Goal: Communication & Community: Answer question/provide support

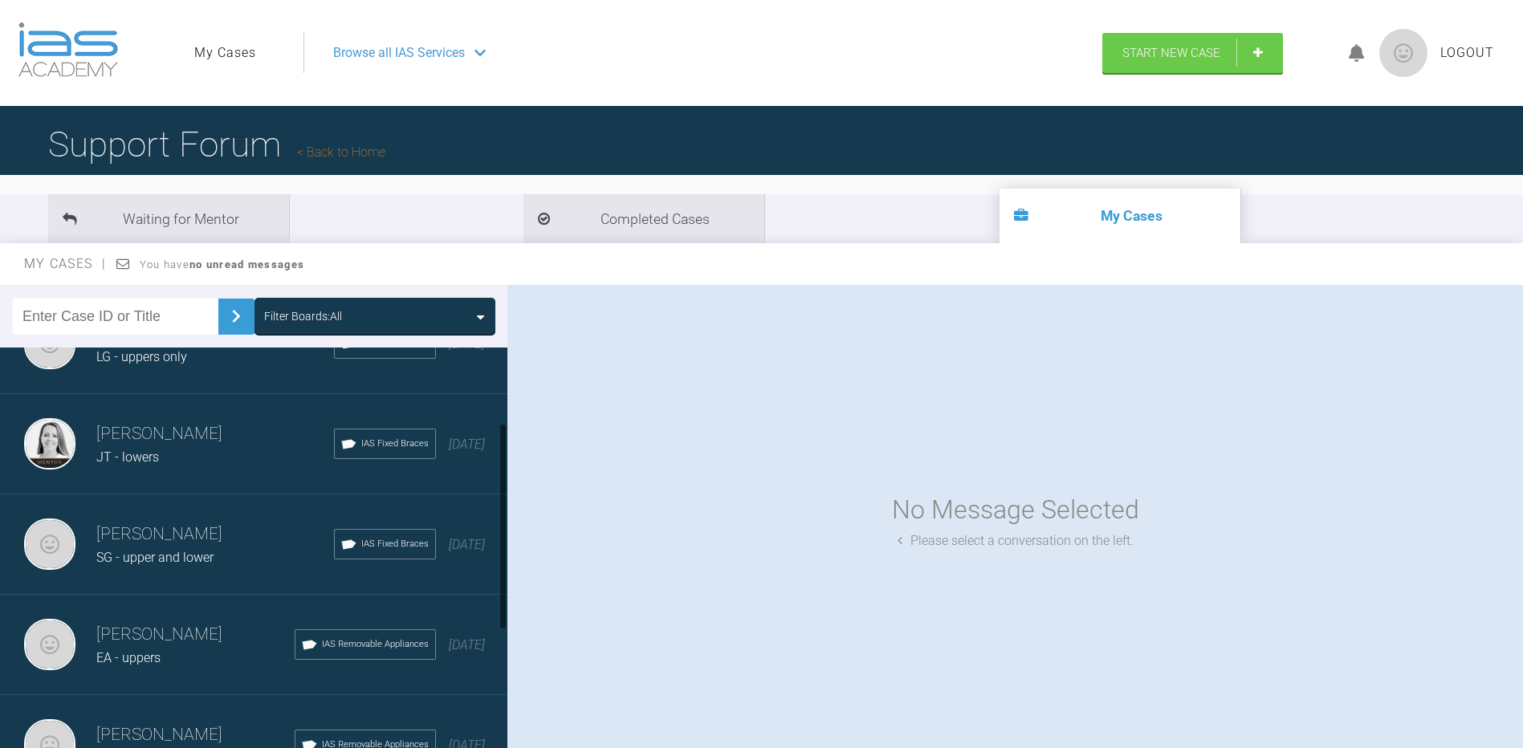
scroll to position [321, 0]
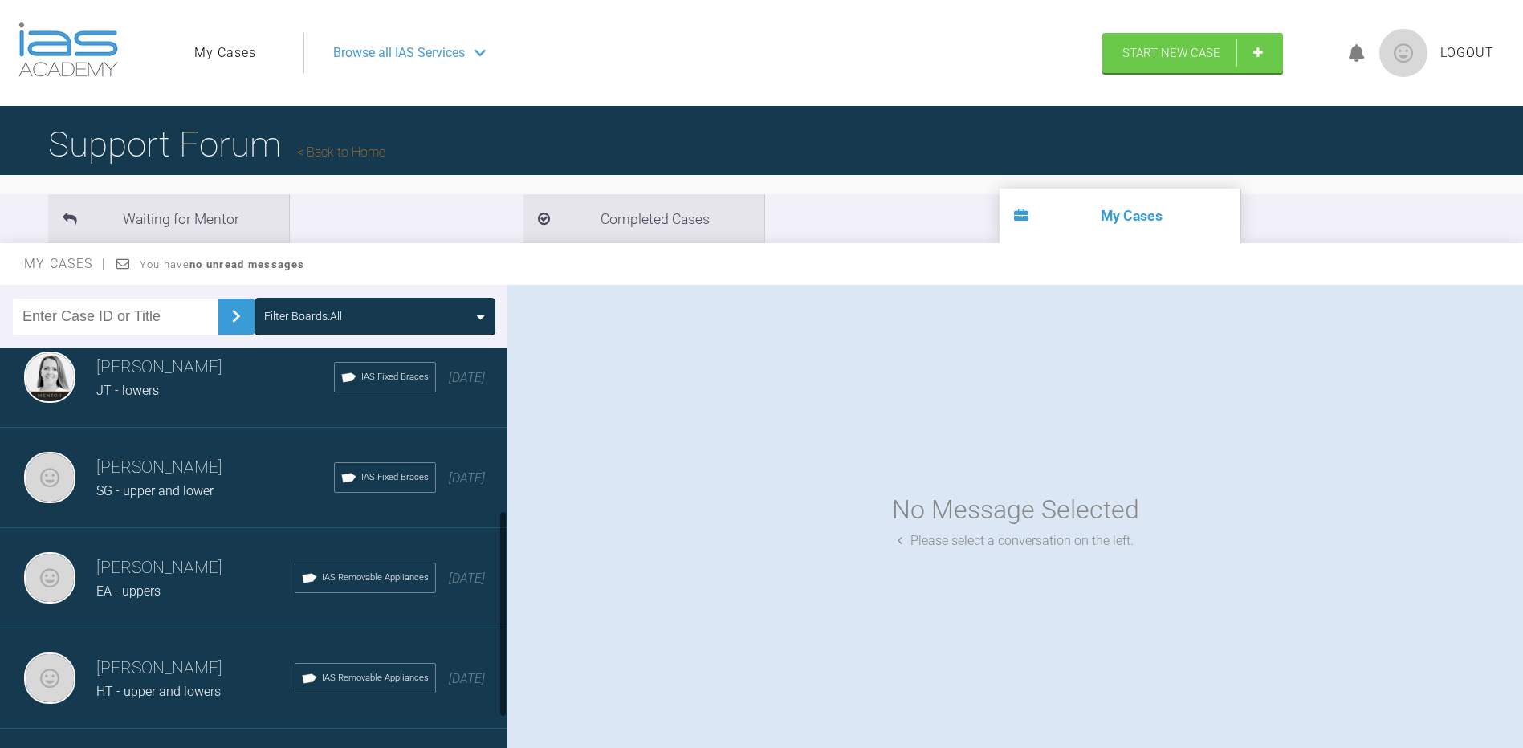
click at [152, 482] on div "SG - upper and lower" at bounding box center [215, 491] width 238 height 21
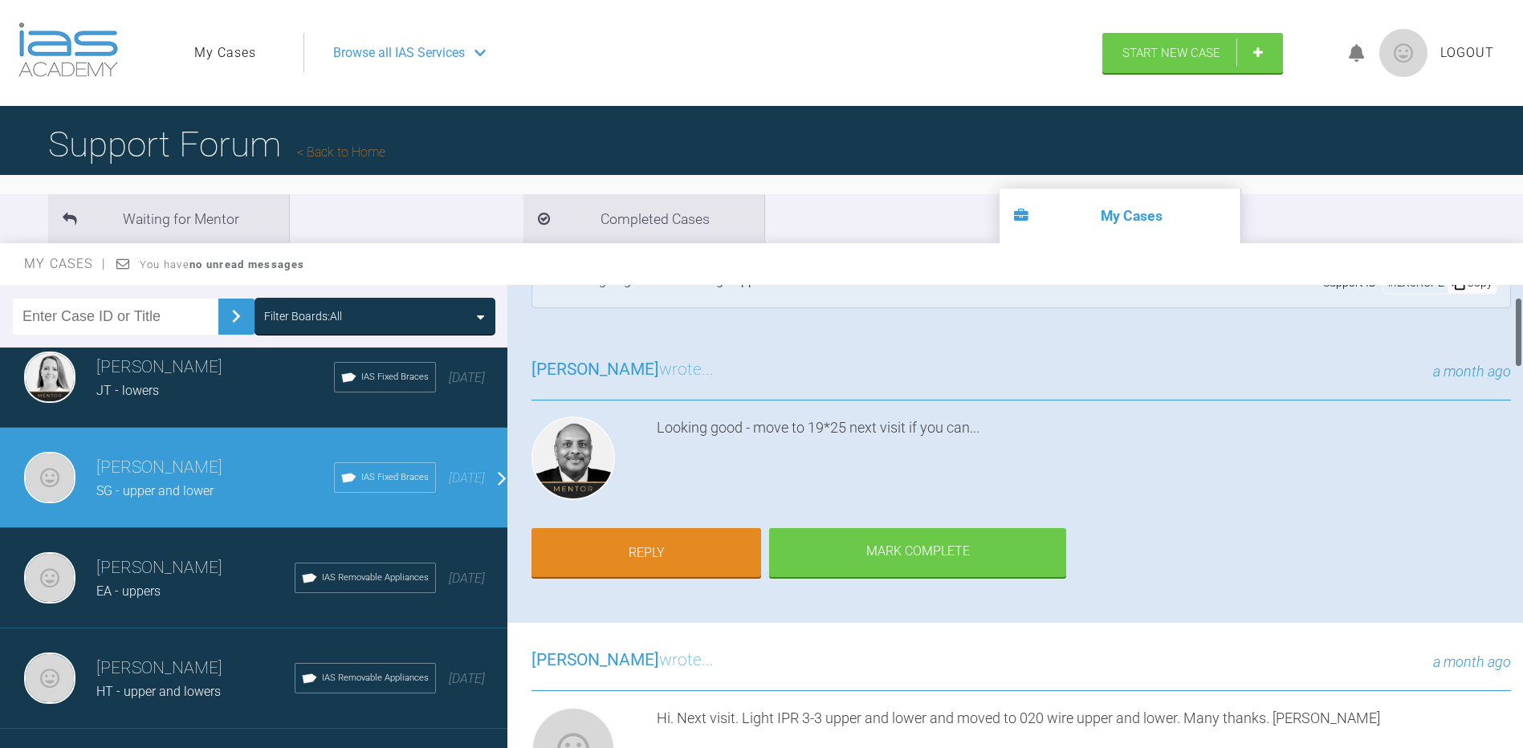
scroll to position [80, 0]
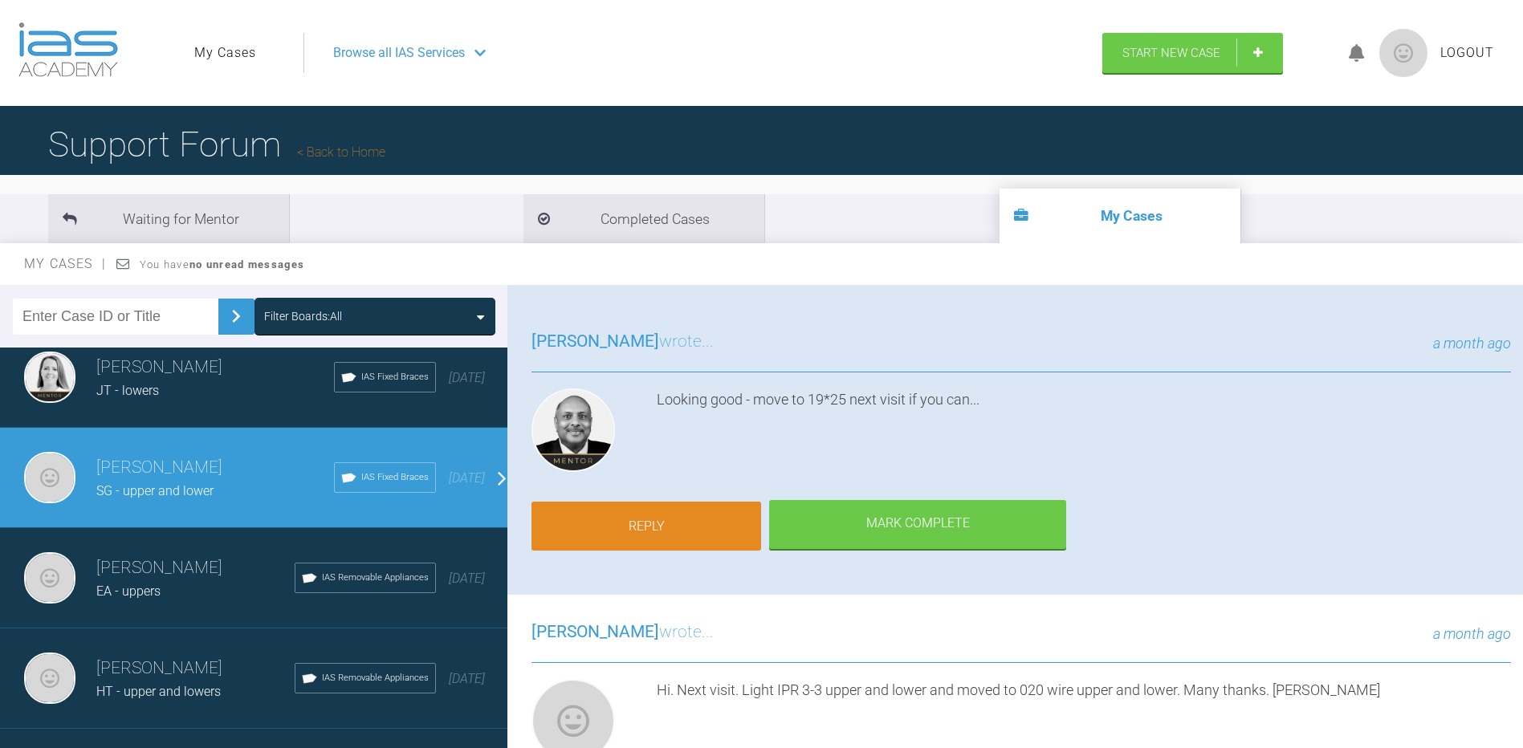
click at [662, 528] on link "Reply" at bounding box center [646, 527] width 230 height 50
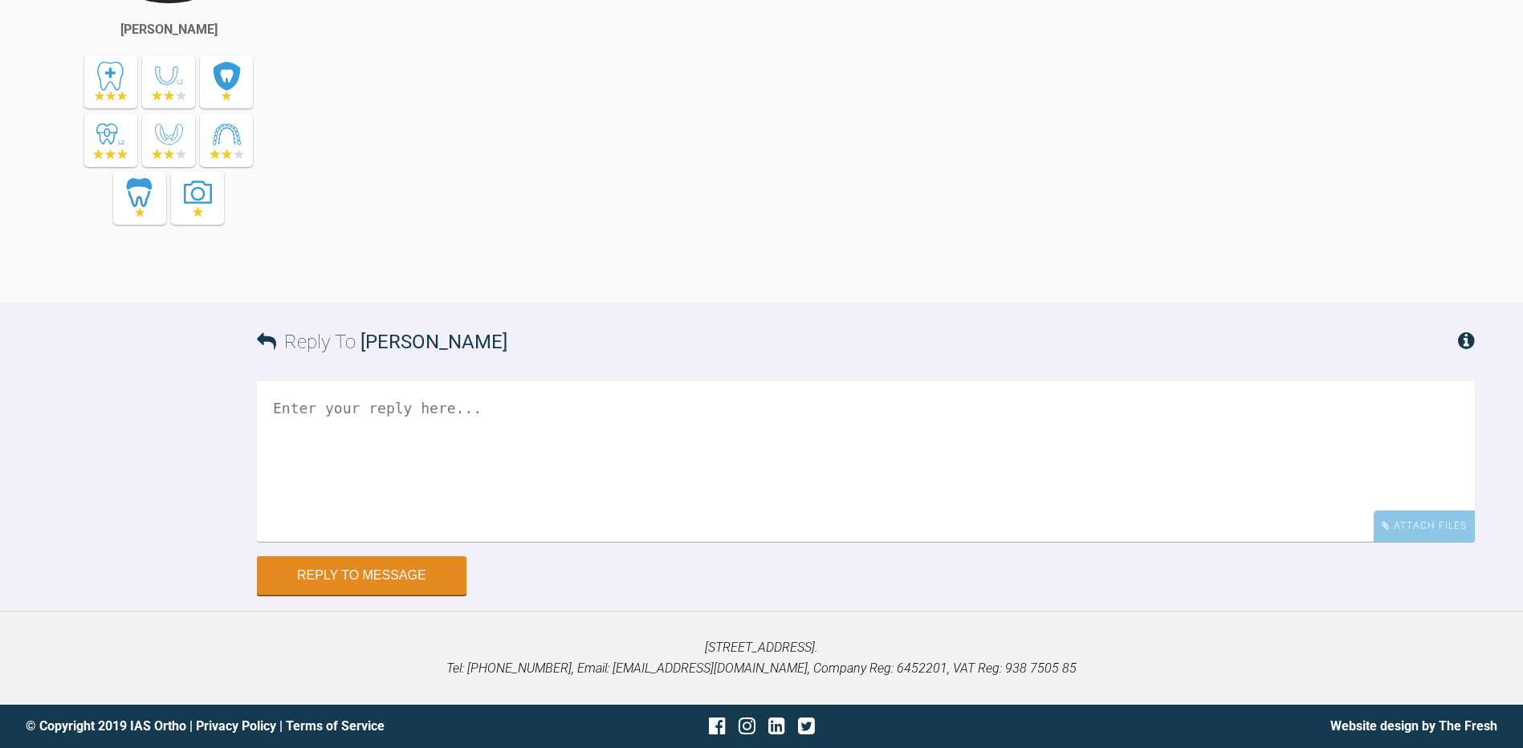
scroll to position [4993, 0]
click at [314, 411] on textarea at bounding box center [866, 462] width 1218 height 161
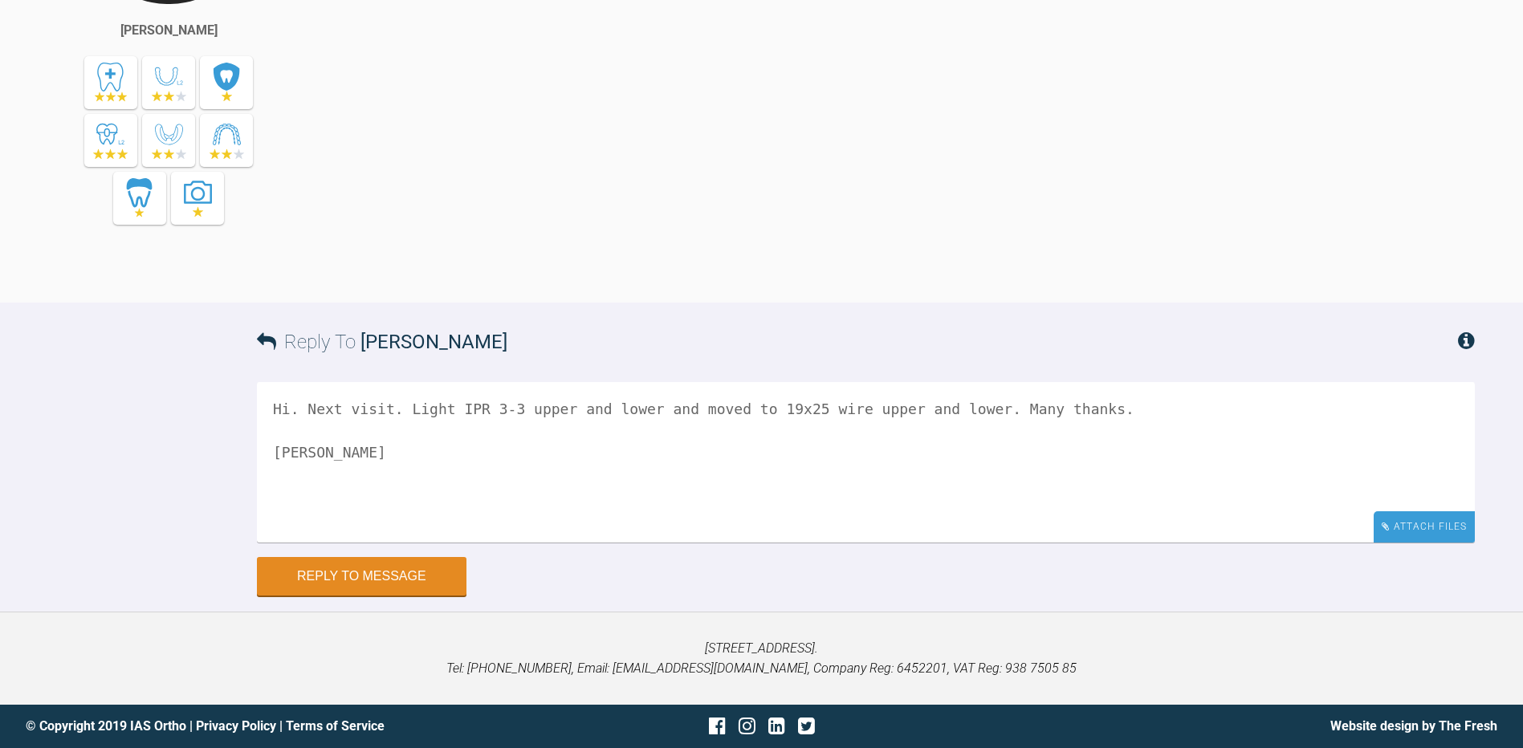
type textarea "Hi. Next visit. Light IPR 3-3 upper and lower and moved to 19x25 wire upper and…"
click at [1397, 522] on div "Attach Files" at bounding box center [1424, 526] width 101 height 31
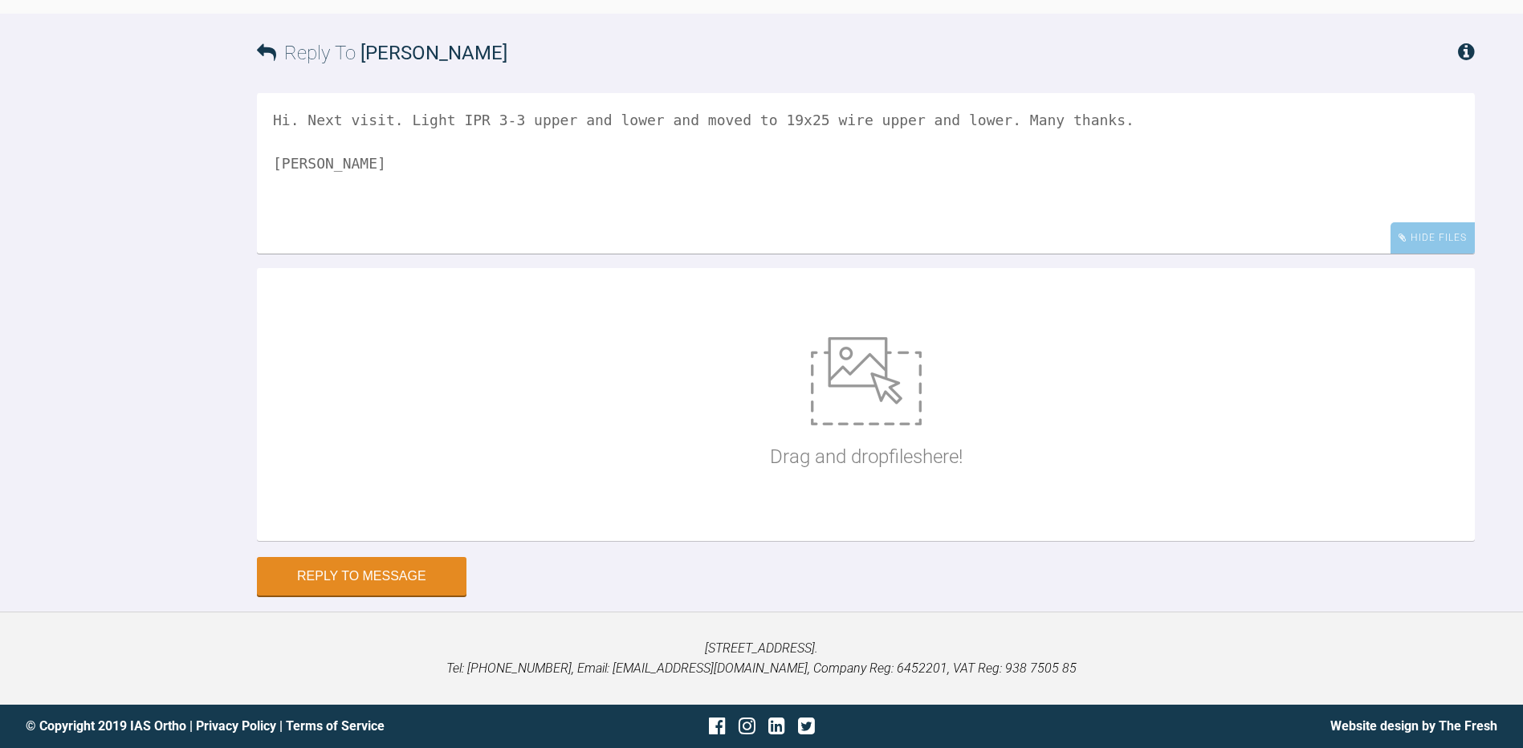
scroll to position [5154, 0]
click at [886, 425] on img at bounding box center [866, 381] width 111 height 88
type input "C:\fakepath\IMG_5996.JPG"
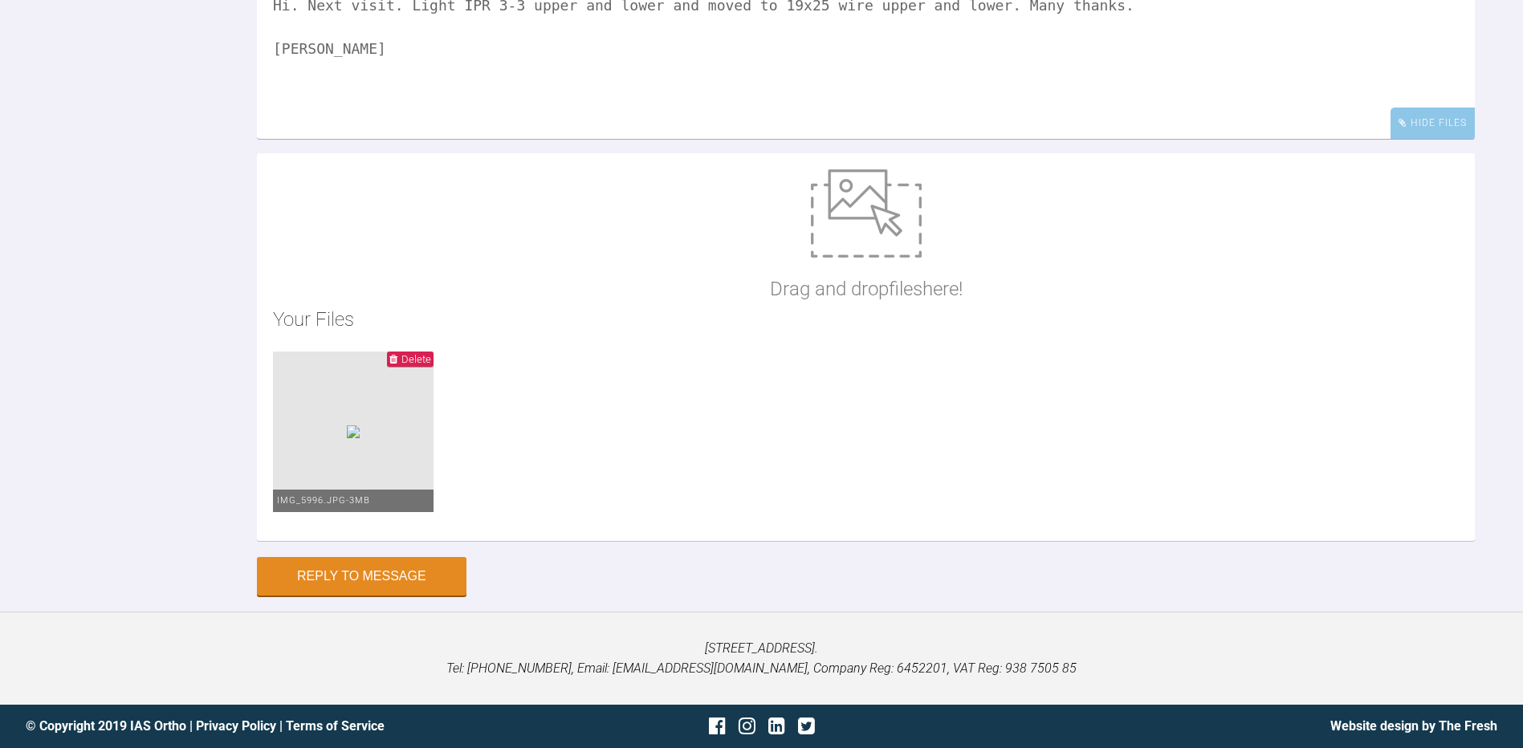
click at [891, 258] on img at bounding box center [866, 213] width 111 height 88
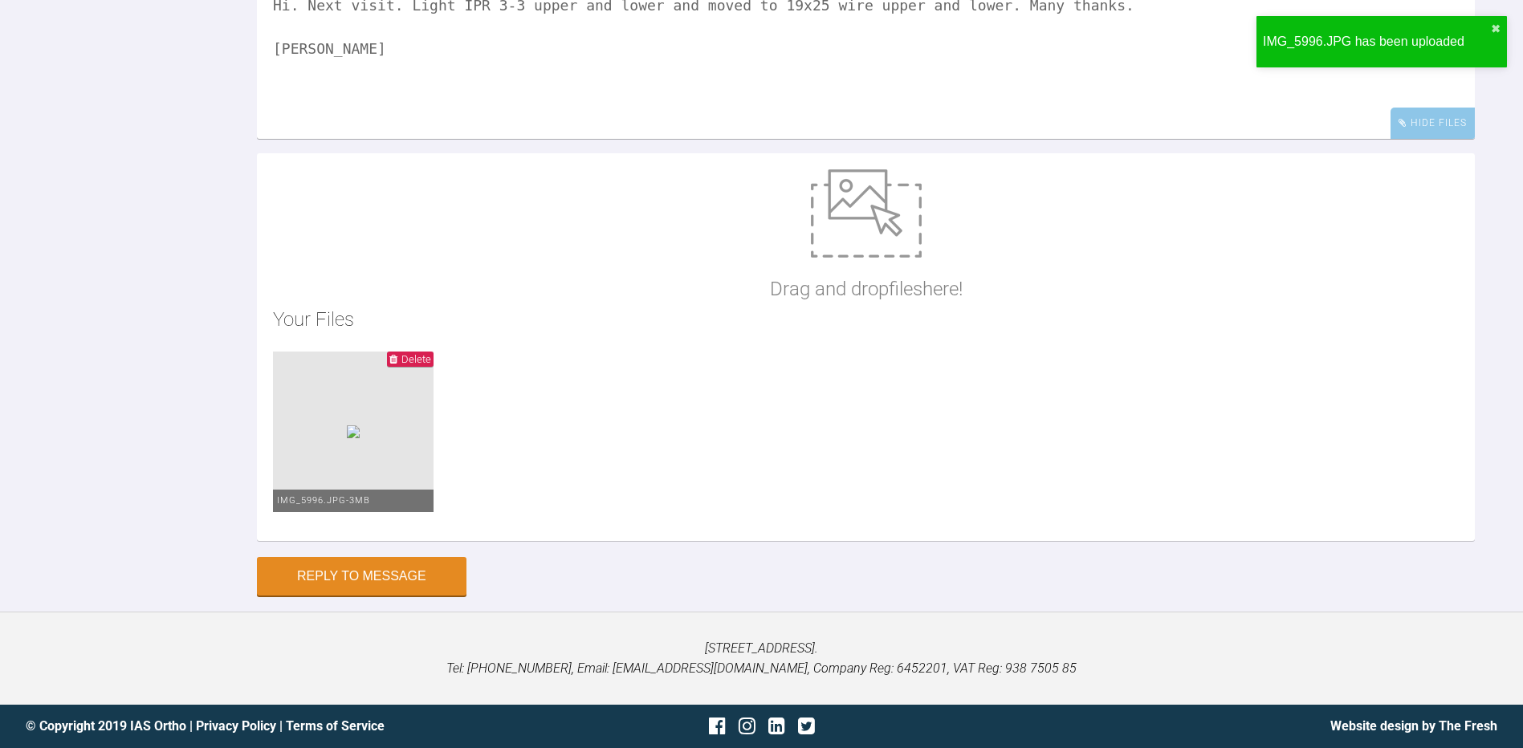
type input "C:\fakepath\IMG_5997.JPG"
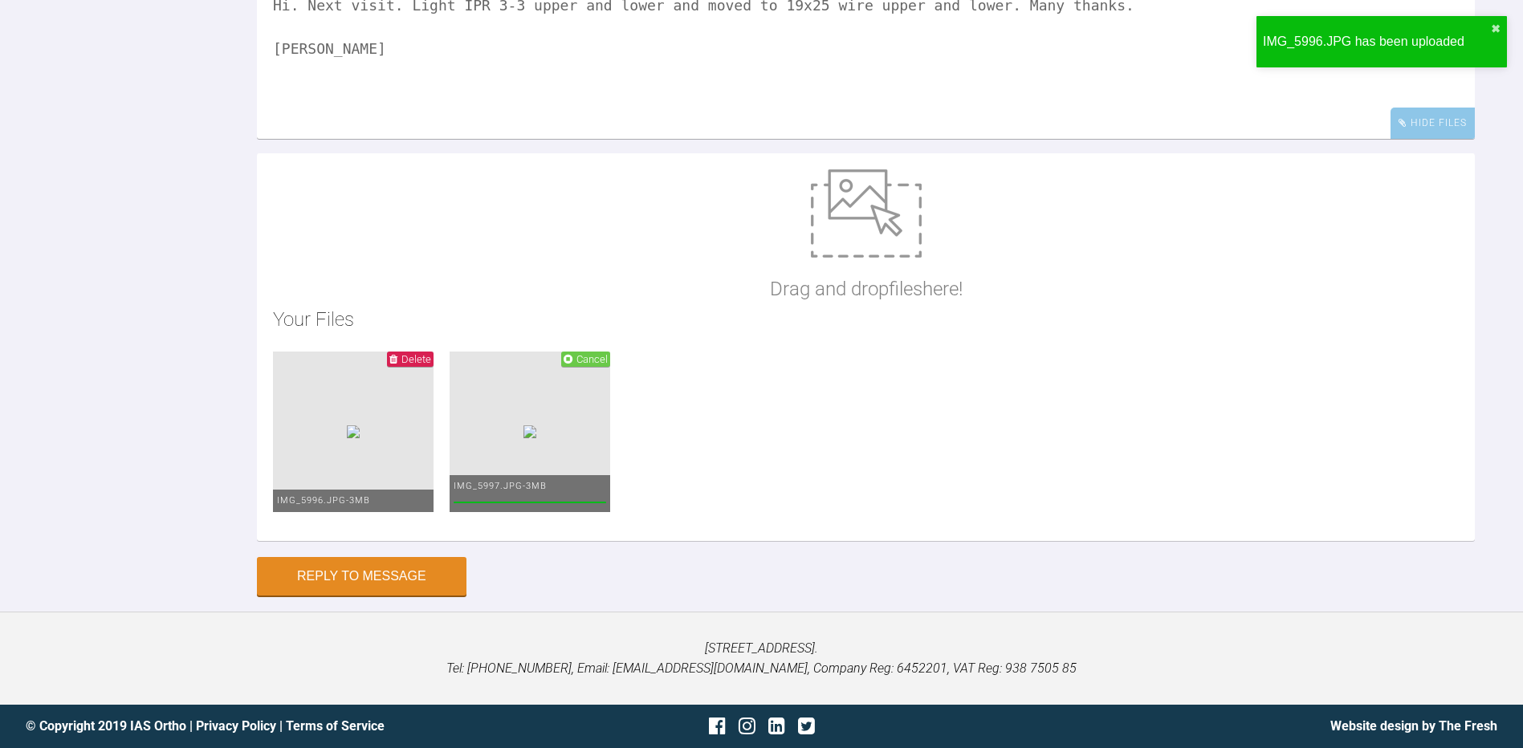
click at [873, 258] on img at bounding box center [866, 213] width 111 height 88
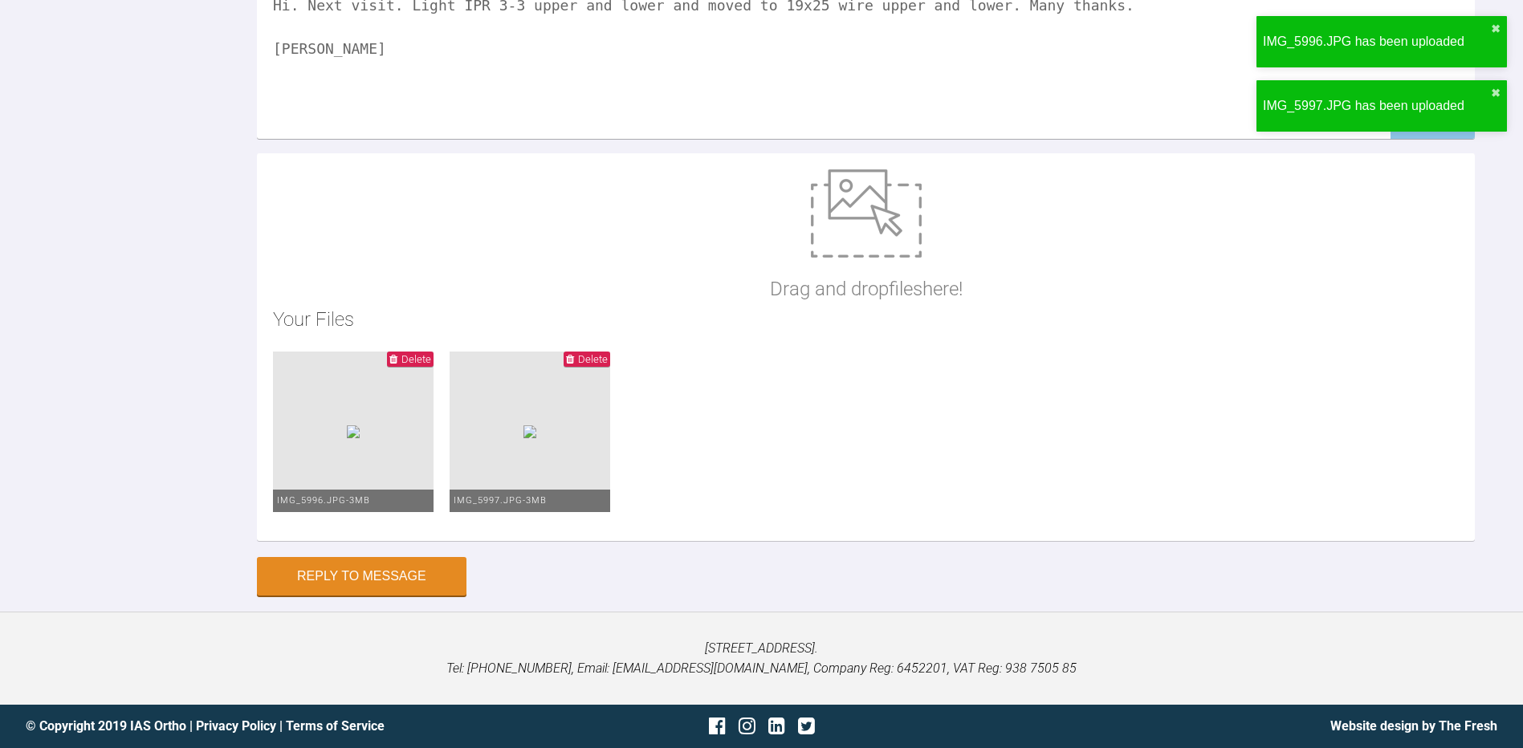
type input "C:\fakepath\IMG_5998.JPG"
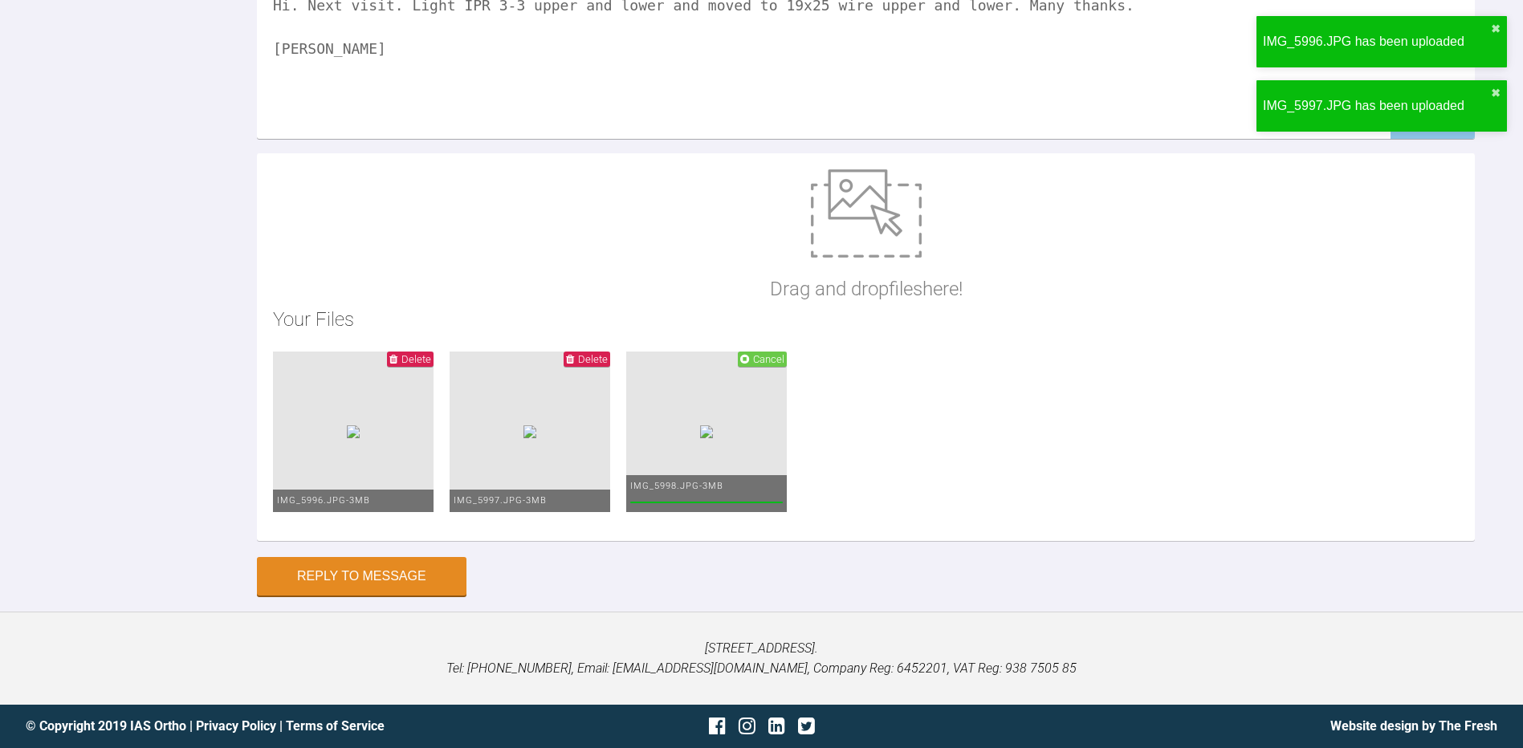
click at [860, 258] on img at bounding box center [866, 213] width 111 height 88
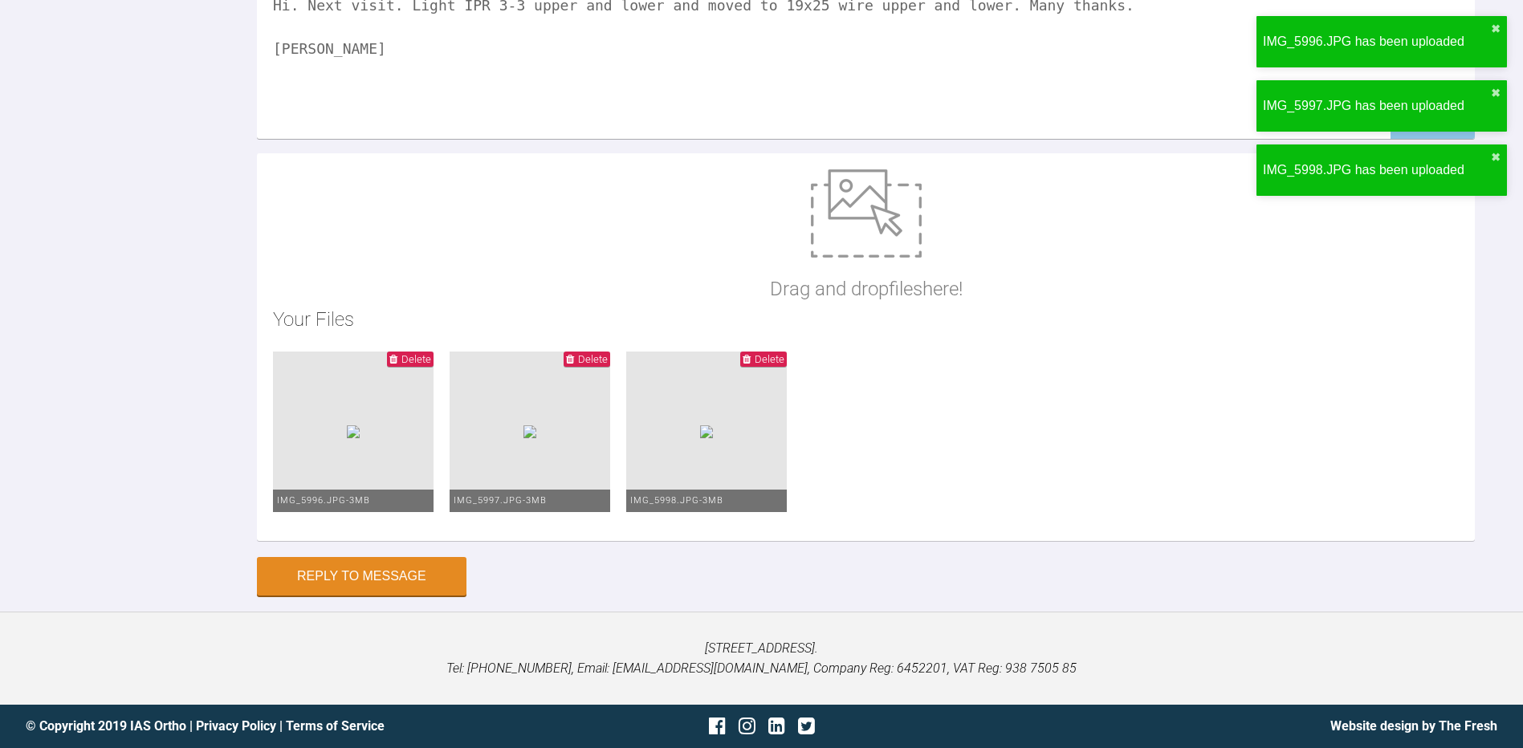
type input "C:\fakepath\IMG_5999.JPG"
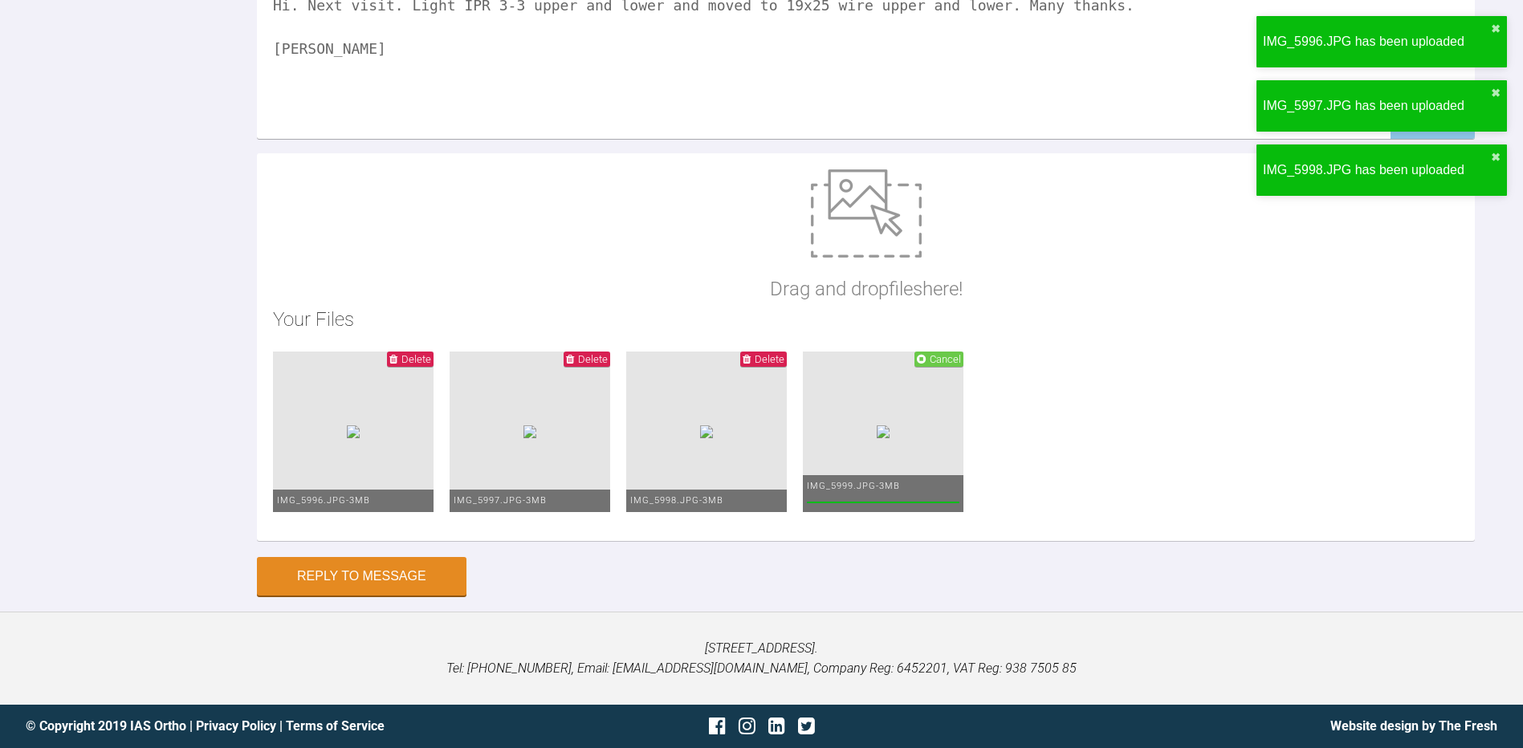
click at [902, 258] on img at bounding box center [866, 213] width 111 height 88
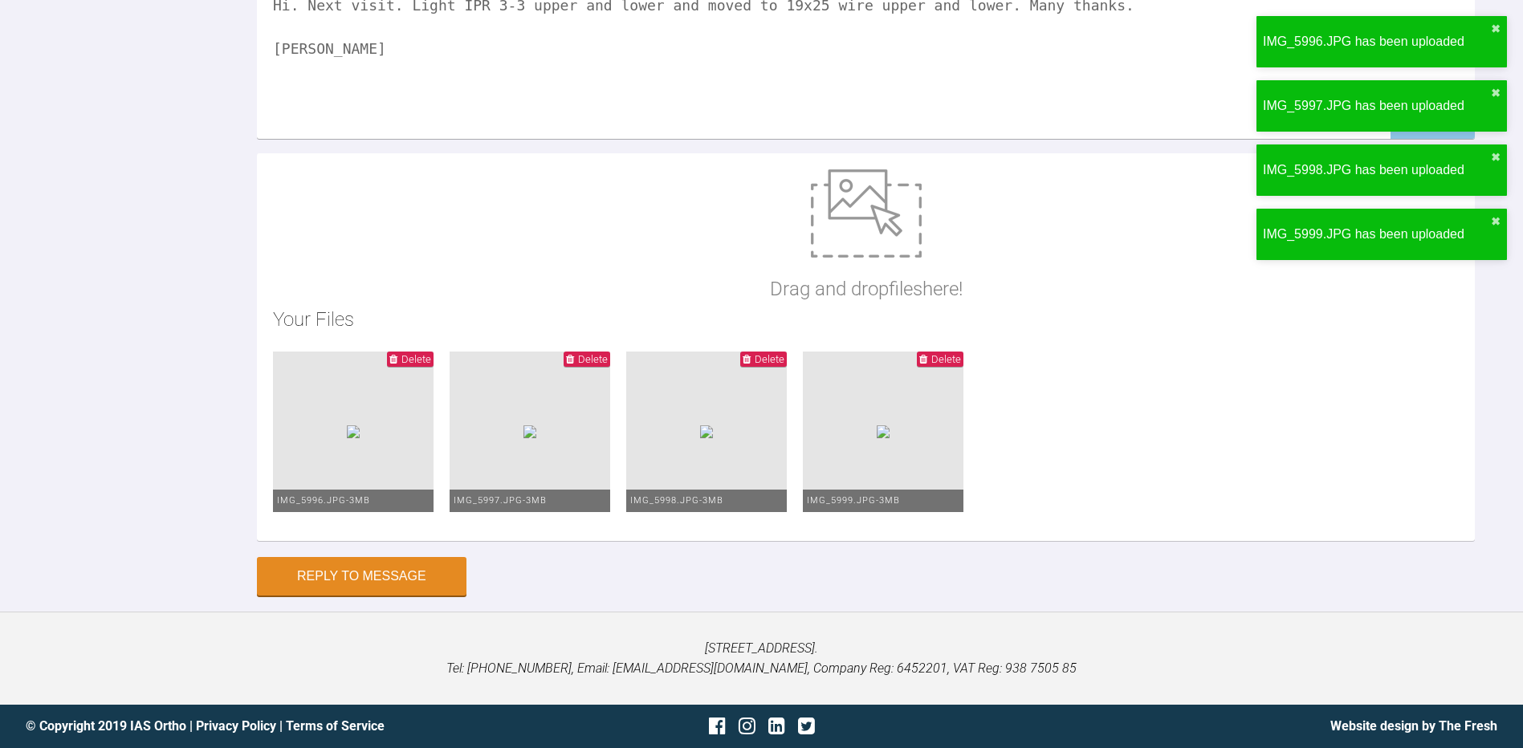
type input "C:\fakepath\IMG_6000.JPG"
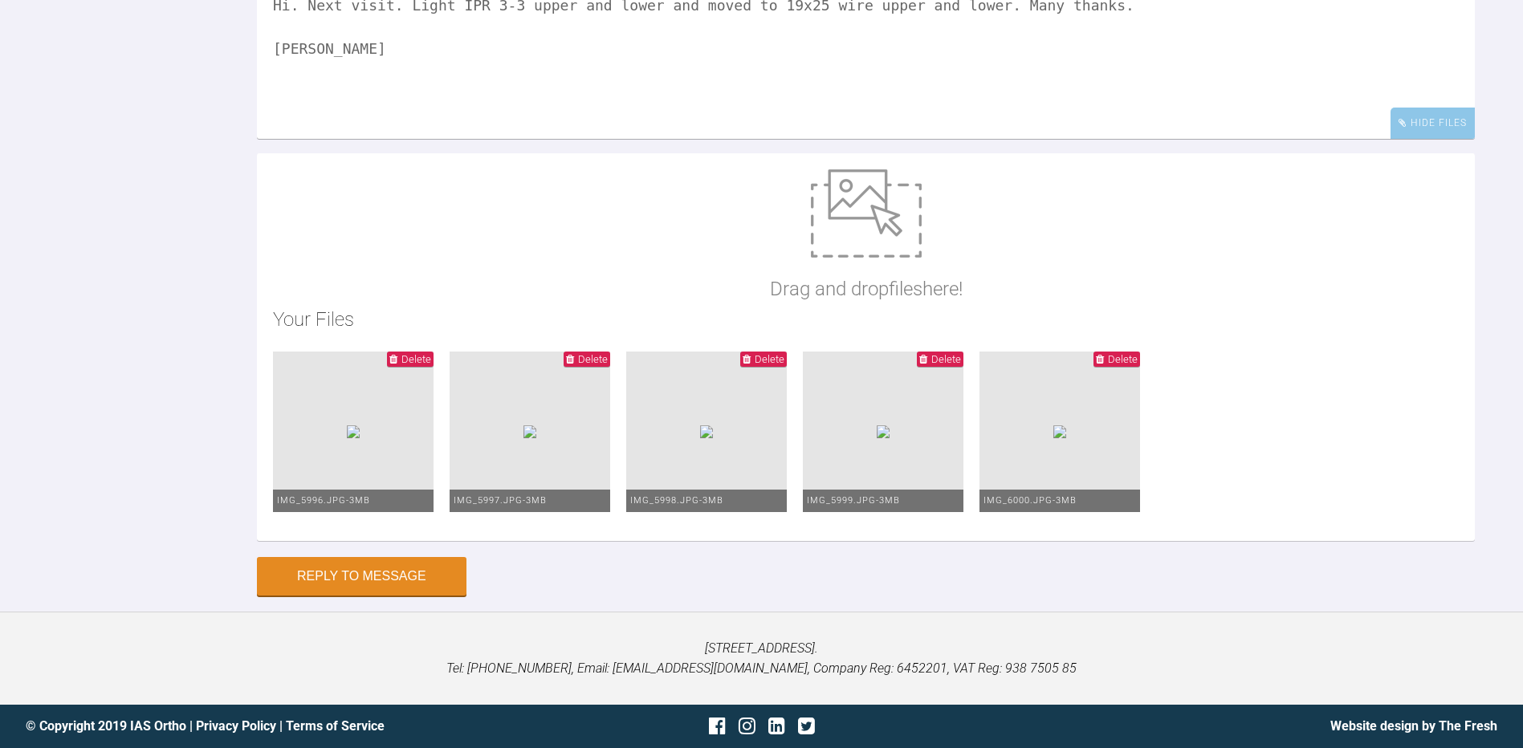
scroll to position [5555, 0]
click at [400, 596] on button "Reply to Message" at bounding box center [362, 578] width 210 height 39
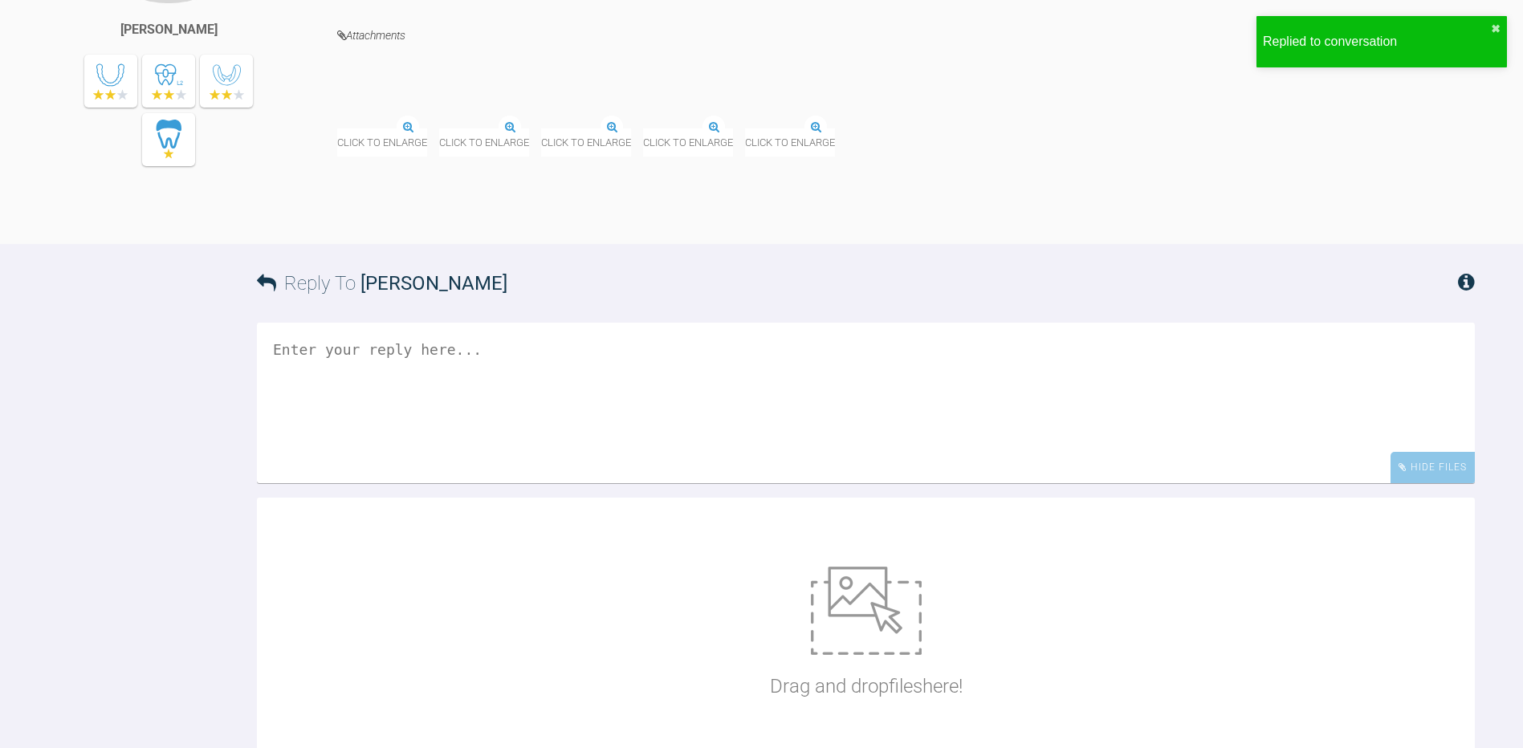
scroll to position [5546, 0]
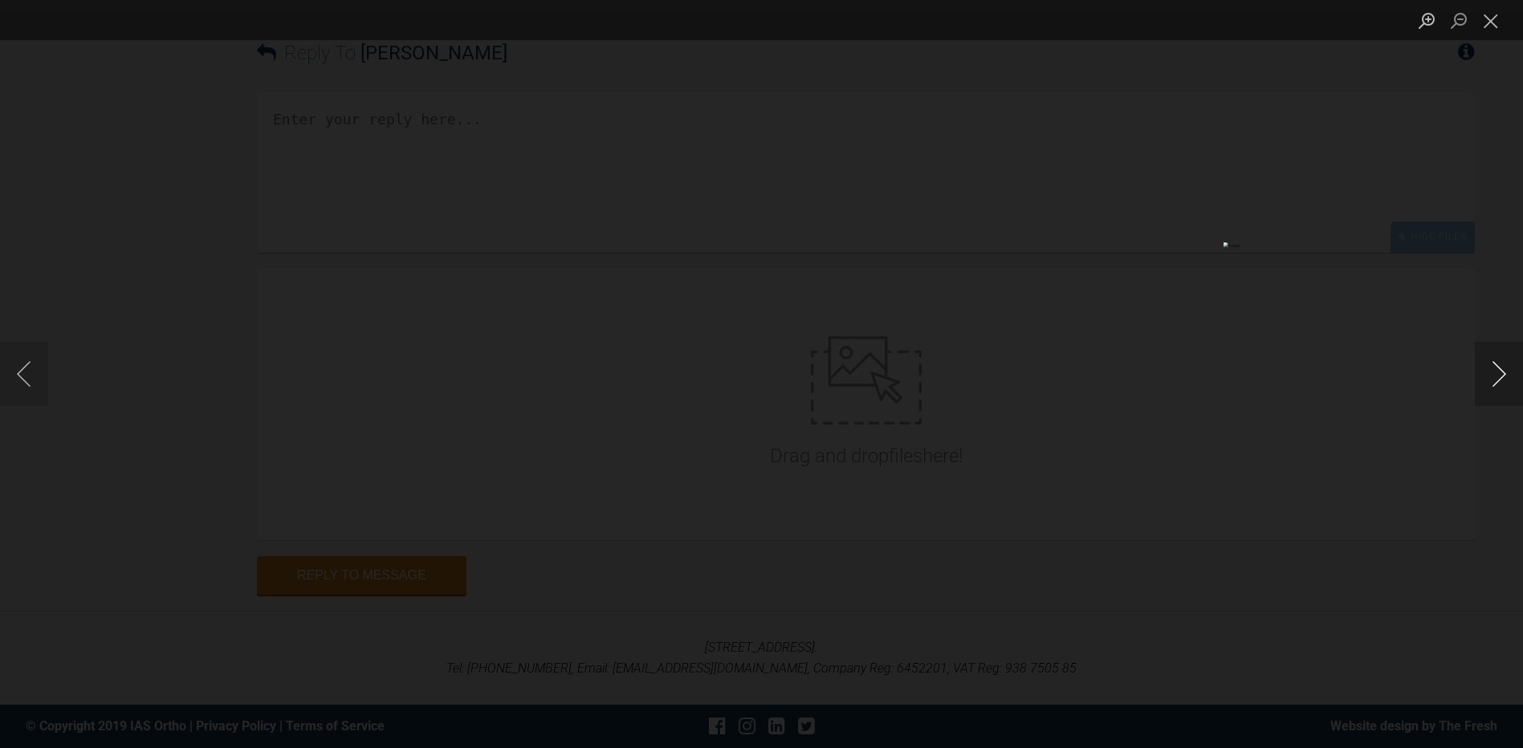
click at [1505, 377] on button "Next image" at bounding box center [1499, 374] width 48 height 64
click at [1496, 25] on button "Close lightbox" at bounding box center [1491, 20] width 32 height 28
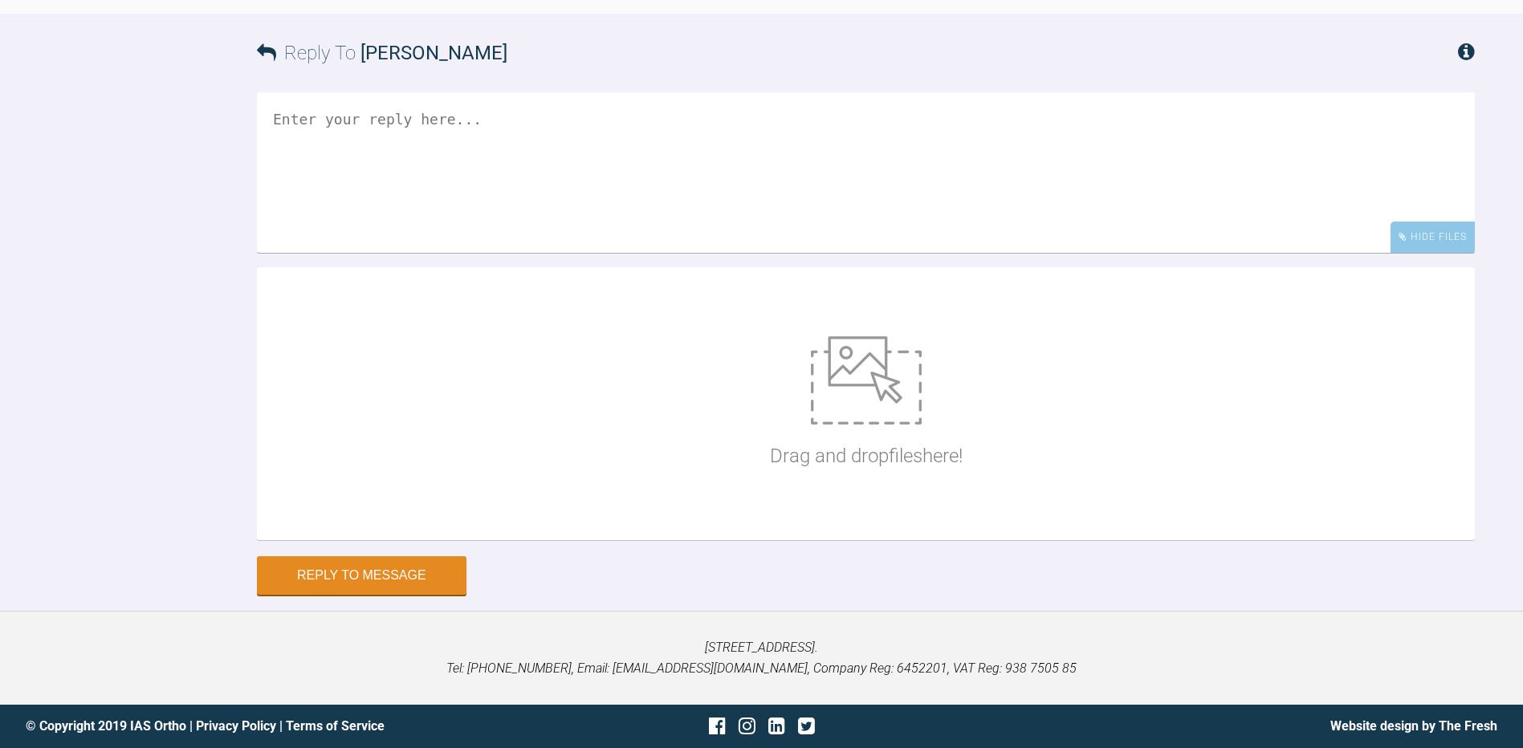
scroll to position [5465, 0]
